Goal: Browse casually: Explore the website without a specific task or goal

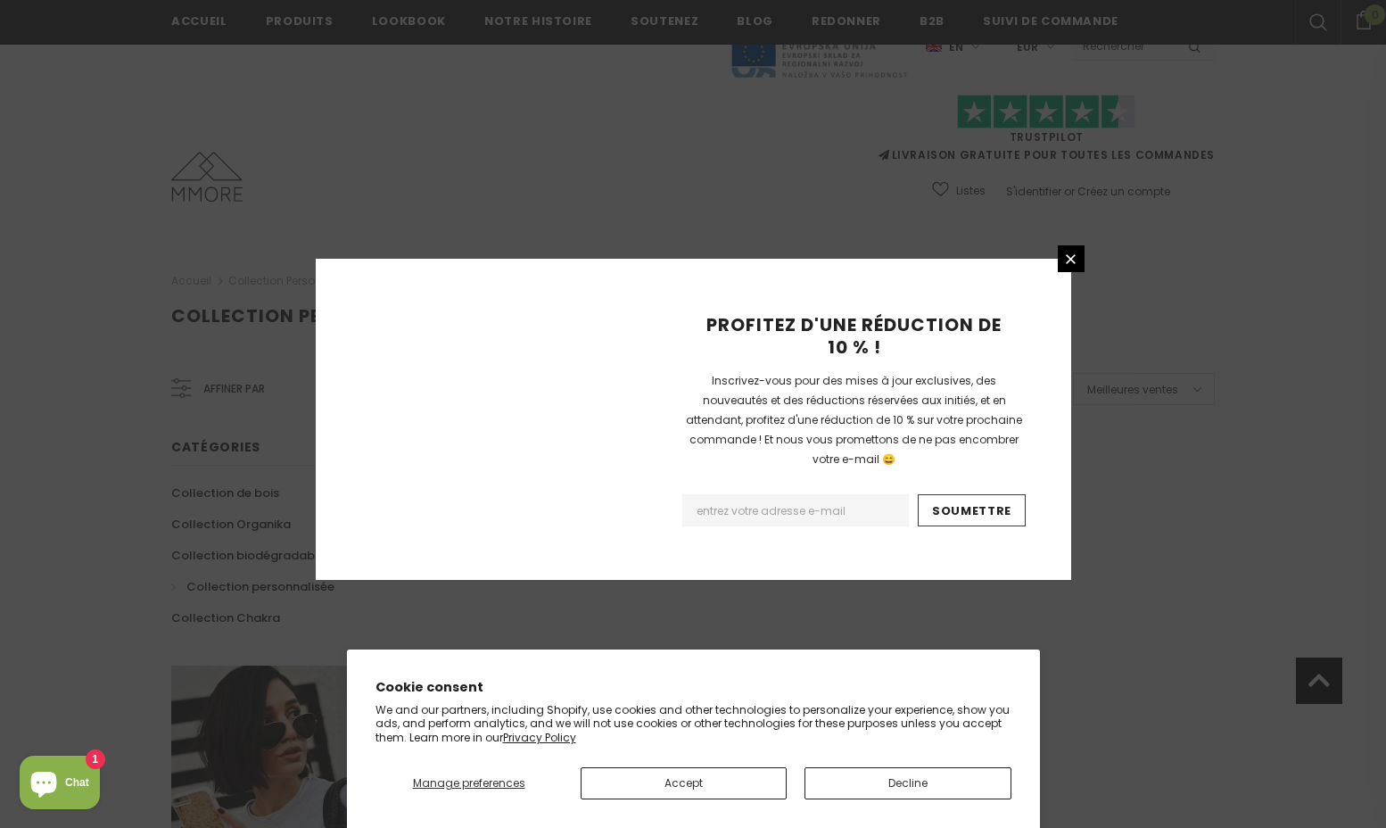
scroll to position [1044, 0]
